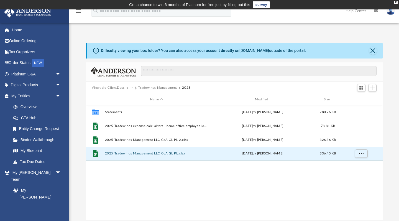
scroll to position [126, 297]
click at [373, 87] on span "Add" at bounding box center [372, 87] width 5 height 5
click at [364, 100] on li "Upload" at bounding box center [365, 99] width 18 height 6
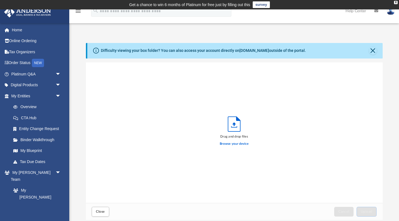
scroll to position [141, 297]
click at [236, 145] on label "Browse your device" at bounding box center [234, 143] width 29 height 5
click at [0, 0] on input "Browse your device" at bounding box center [0, 0] width 0 height 0
click at [390, 13] on img at bounding box center [391, 11] width 8 height 8
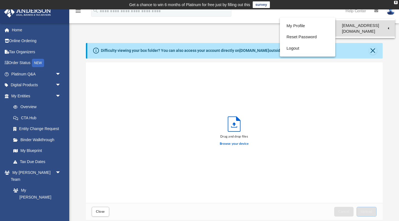
click at [388, 26] on link "[EMAIL_ADDRESS][DOMAIN_NAME]" at bounding box center [366, 28] width 60 height 16
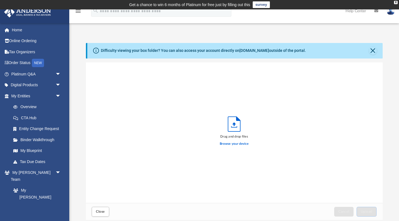
click at [390, 15] on img at bounding box center [391, 11] width 8 height 8
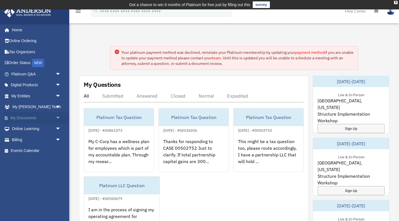
click at [22, 118] on link "My Documents arrow_drop_down" at bounding box center [36, 117] width 65 height 11
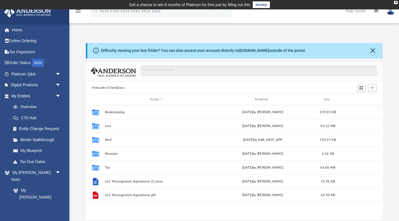
scroll to position [126, 297]
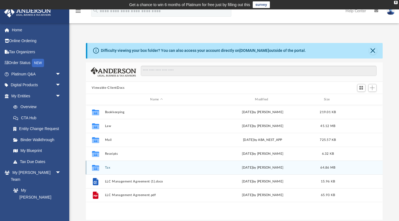
click at [106, 169] on button "Tax" at bounding box center [157, 168] width 104 height 4
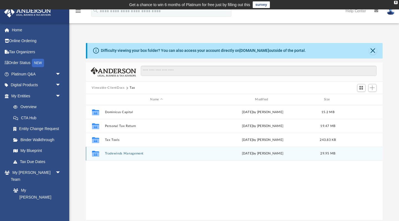
click at [120, 153] on button "Tradewinds Management" at bounding box center [157, 154] width 104 height 4
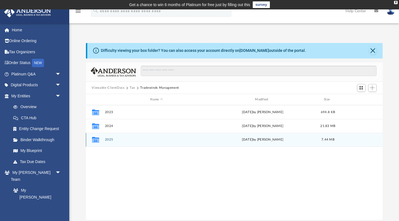
click at [107, 139] on button "2025" at bounding box center [157, 140] width 104 height 4
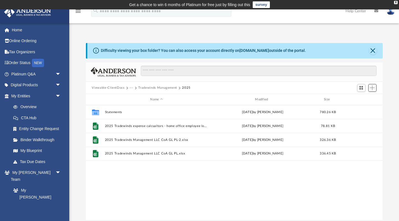
click at [374, 88] on span "Add" at bounding box center [372, 87] width 5 height 5
click at [360, 101] on li "Upload" at bounding box center [365, 99] width 18 height 6
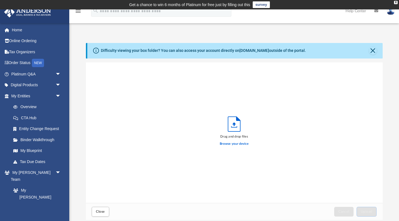
scroll to position [141, 297]
click at [240, 144] on label "Browse your device" at bounding box center [234, 143] width 29 height 5
click at [0, 0] on input "Browse your device" at bounding box center [0, 0] width 0 height 0
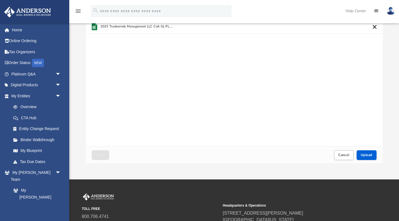
scroll to position [62, 0]
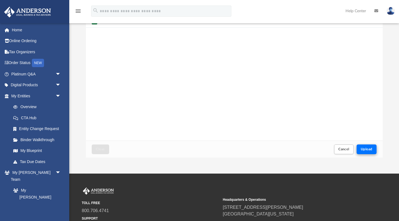
click at [366, 148] on span "Upload" at bounding box center [367, 149] width 12 height 3
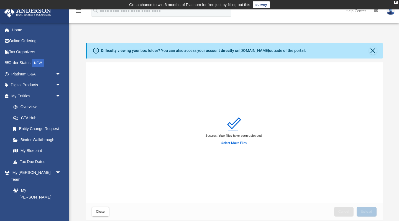
scroll to position [0, 0]
click at [102, 211] on span "Close" at bounding box center [100, 211] width 9 height 3
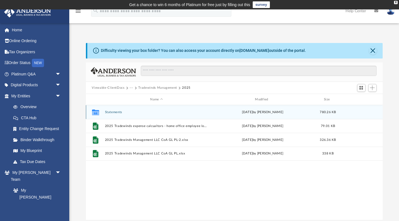
click at [115, 112] on button "Statements" at bounding box center [157, 112] width 104 height 4
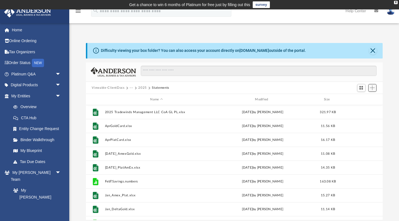
click at [373, 88] on span "Add" at bounding box center [372, 87] width 5 height 5
click at [363, 99] on li "Upload" at bounding box center [365, 99] width 18 height 6
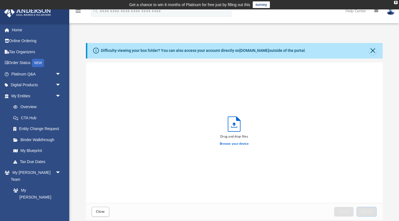
scroll to position [141, 297]
click at [240, 143] on label "Browse your device" at bounding box center [234, 143] width 29 height 5
click at [0, 0] on input "Browse your device" at bounding box center [0, 0] width 0 height 0
click at [105, 210] on span "Close" at bounding box center [100, 211] width 9 height 3
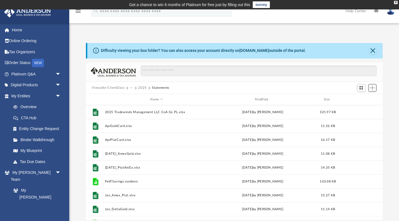
click at [374, 88] on span "Add" at bounding box center [372, 87] width 5 height 5
click at [361, 99] on li "Upload" at bounding box center [365, 99] width 18 height 6
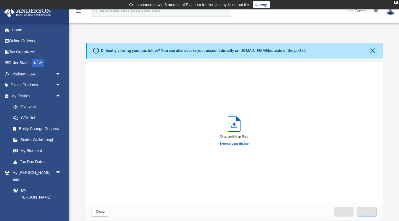
click at [243, 143] on label "Browse your device" at bounding box center [234, 143] width 29 height 5
click at [0, 0] on input "Browse your device" at bounding box center [0, 0] width 0 height 0
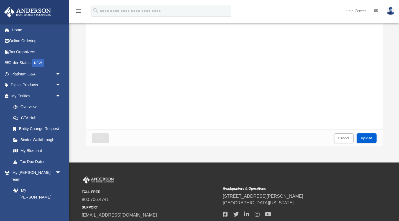
scroll to position [74, 0]
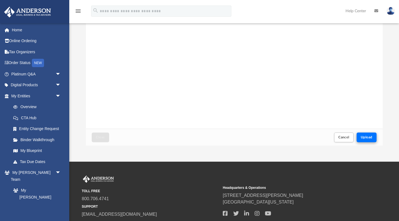
click at [370, 136] on span "Upload" at bounding box center [367, 137] width 12 height 3
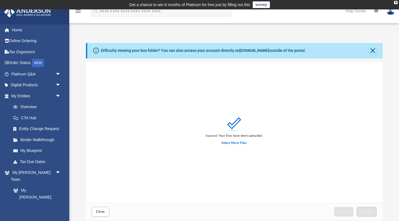
scroll to position [0, 0]
click at [103, 210] on span "Close" at bounding box center [100, 211] width 9 height 3
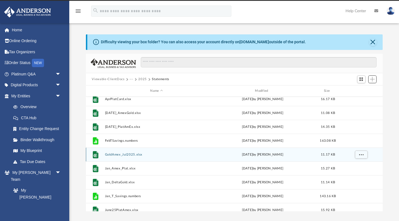
scroll to position [32, 0]
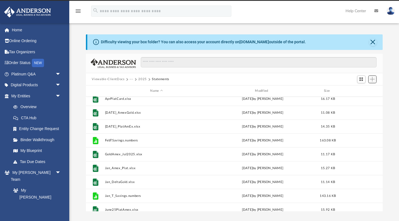
click at [371, 80] on span "Add" at bounding box center [372, 79] width 5 height 5
click at [363, 90] on li "Upload" at bounding box center [365, 90] width 18 height 6
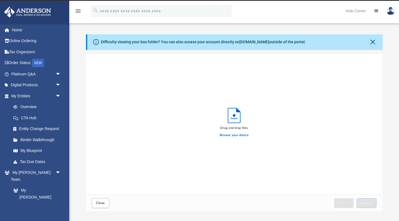
scroll to position [141, 297]
click at [238, 135] on label "Browse your device" at bounding box center [234, 135] width 29 height 5
click at [0, 0] on input "Browse your device" at bounding box center [0, 0] width 0 height 0
